Goal: Use online tool/utility: Use online tool/utility

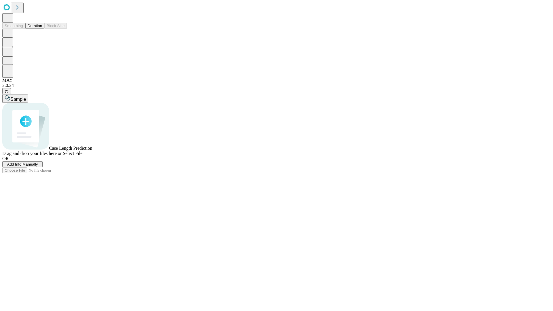
click at [42, 29] on button "Duration" at bounding box center [34, 26] width 19 height 6
click at [26, 97] on span "Sample" at bounding box center [18, 99] width 16 height 5
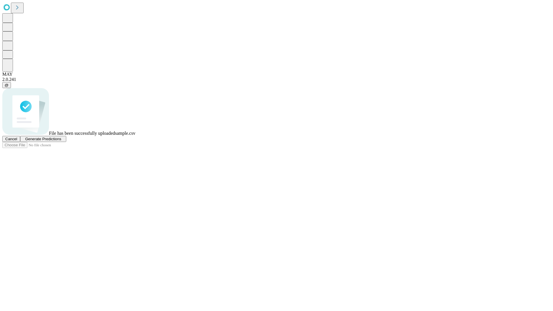
click at [61, 141] on span "Generate Predictions" at bounding box center [43, 139] width 36 height 4
